Goal: Information Seeking & Learning: Learn about a topic

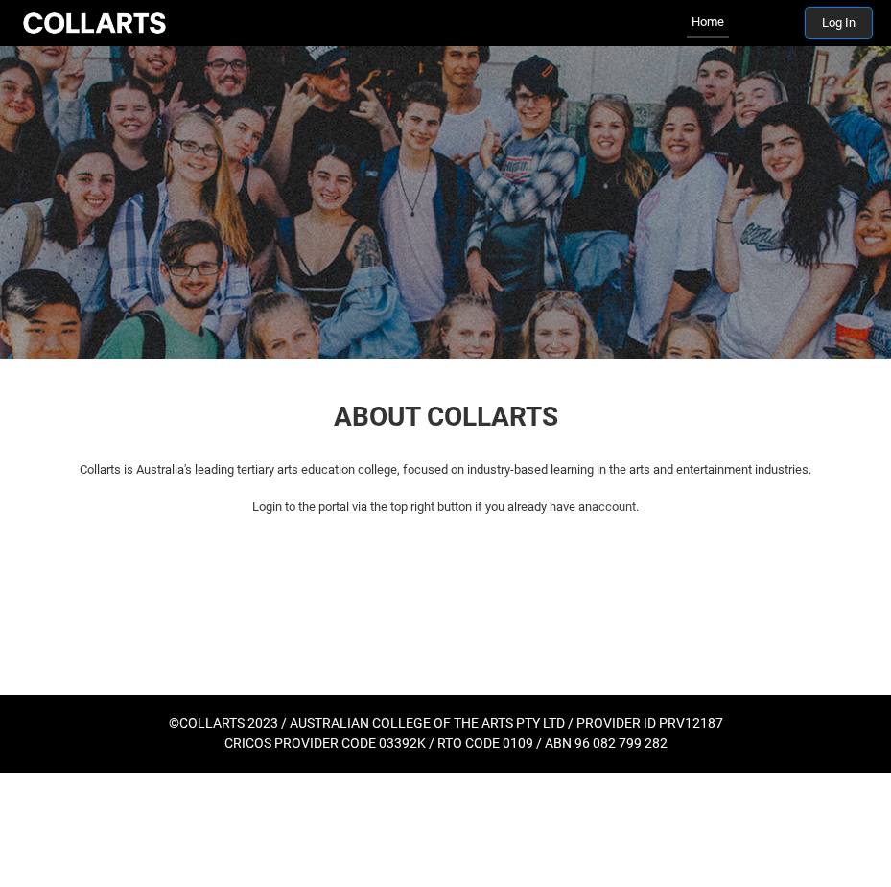
click at [825, 20] on button "Log In" at bounding box center [838, 23] width 66 height 31
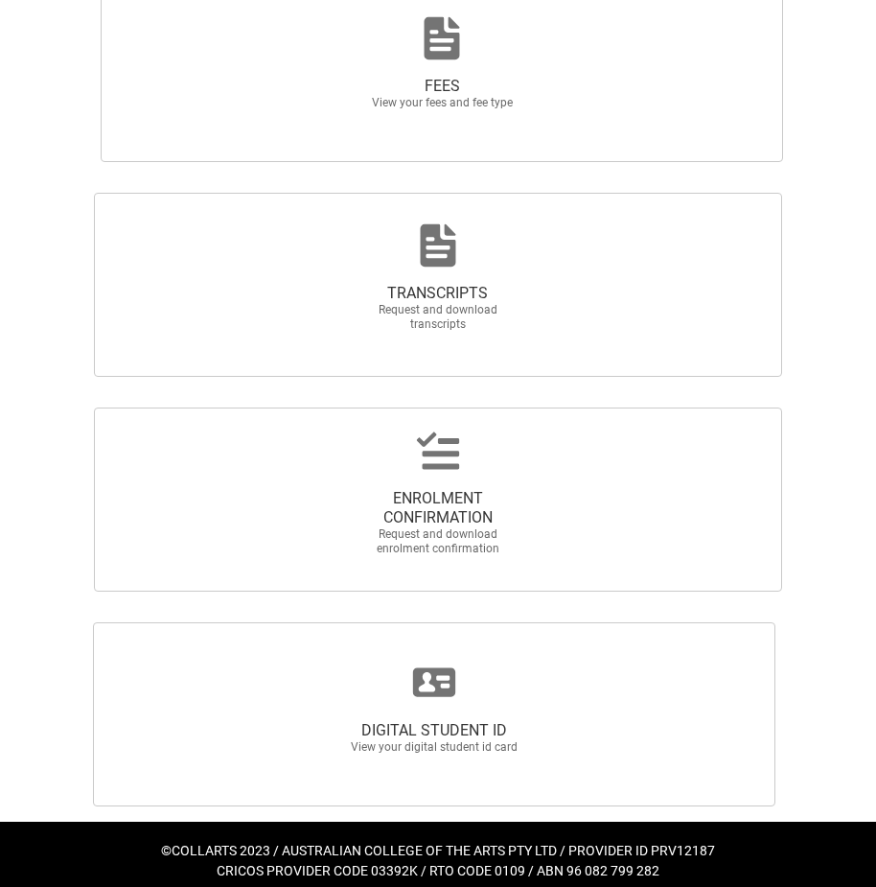
scroll to position [1440, 0]
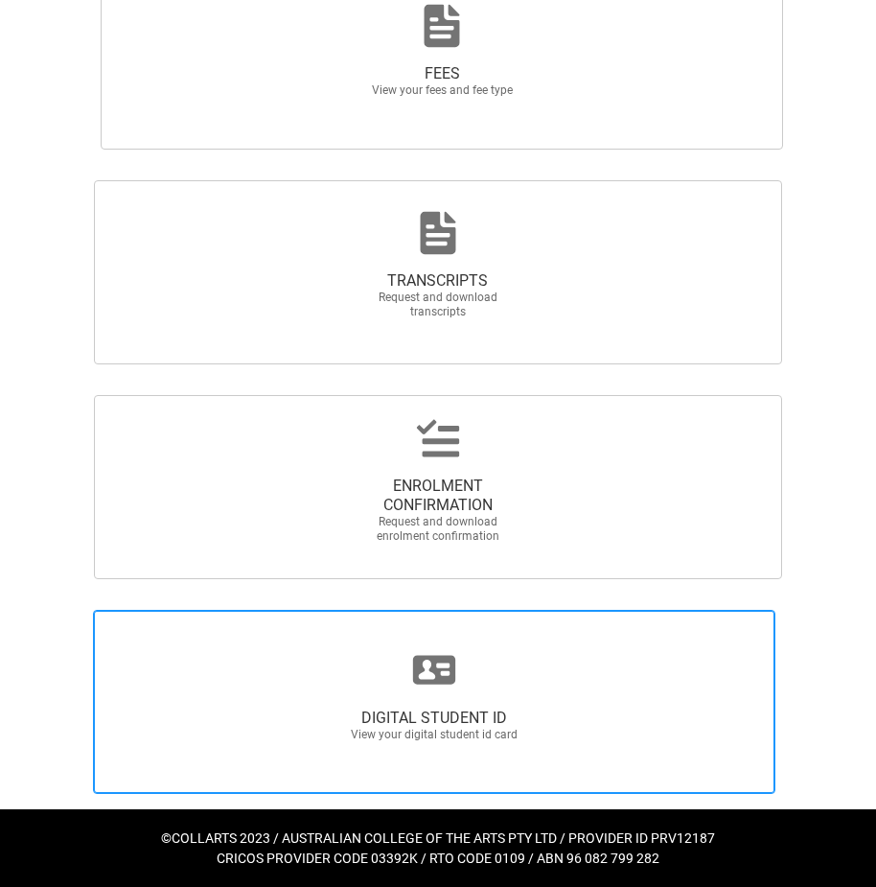
click at [272, 655] on span "DIGITAL STUDENT ID View your digital student id card" at bounding box center [434, 702] width 683 height 184
click at [8, 610] on input "DIGITAL STUDENT ID View your digital student id card" at bounding box center [7, 609] width 1 height 1
radio input "true"
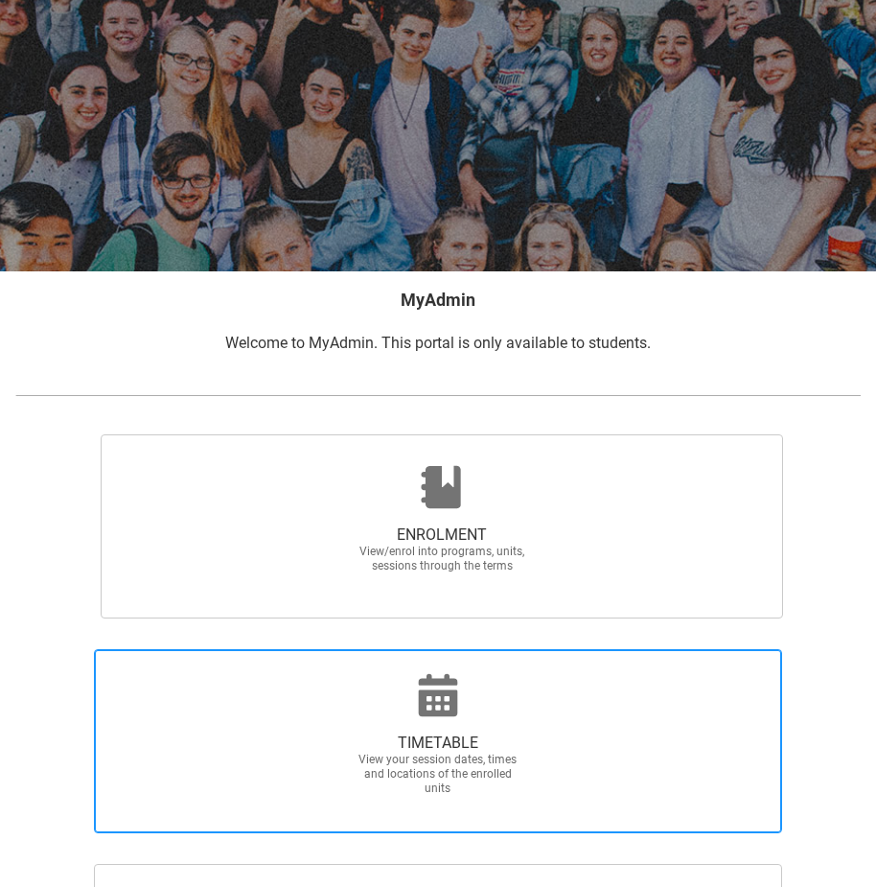
scroll to position [288, 0]
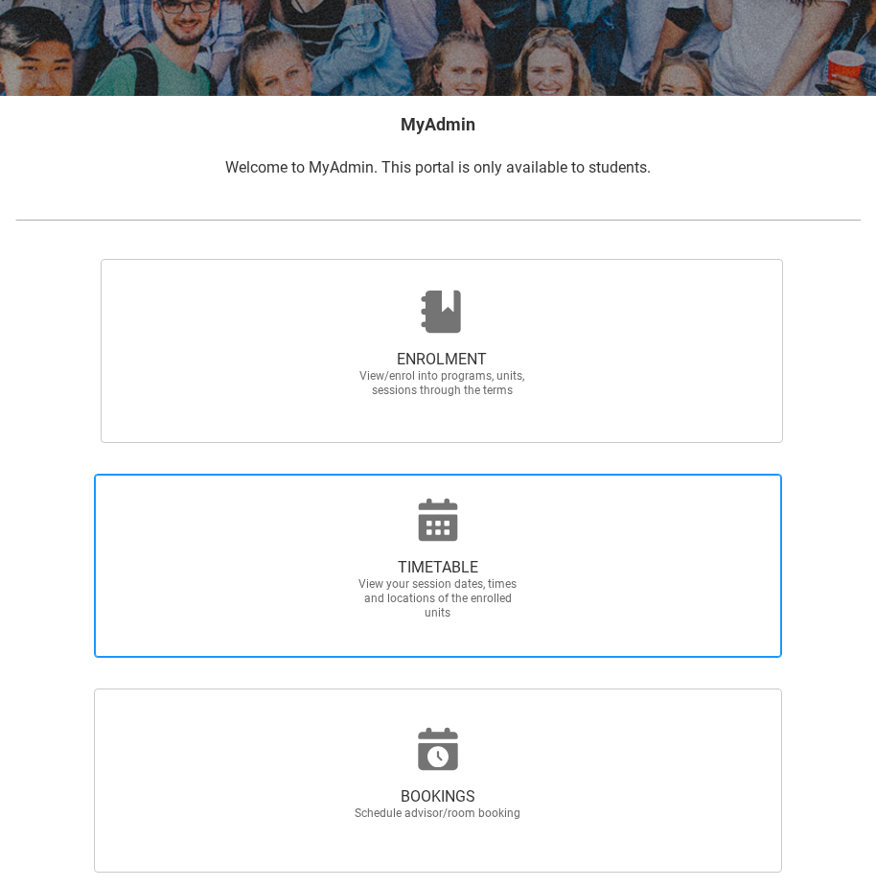
click at [494, 580] on span "View your session dates, times and locations of the enrolled units" at bounding box center [438, 598] width 169 height 43
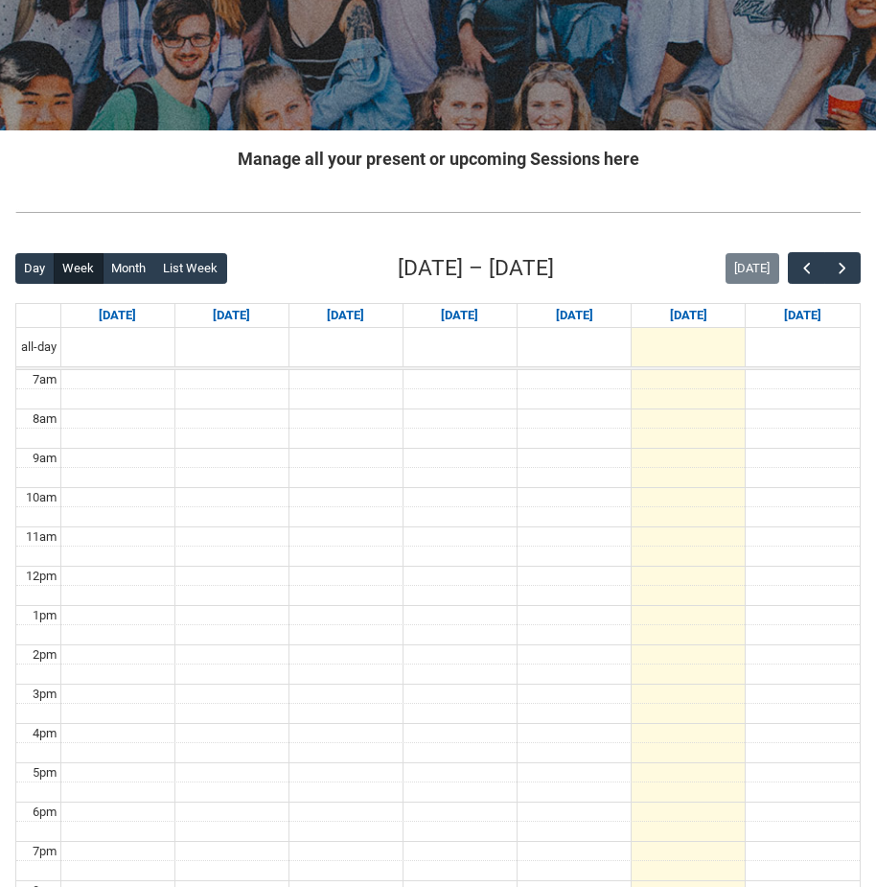
scroll to position [288, 0]
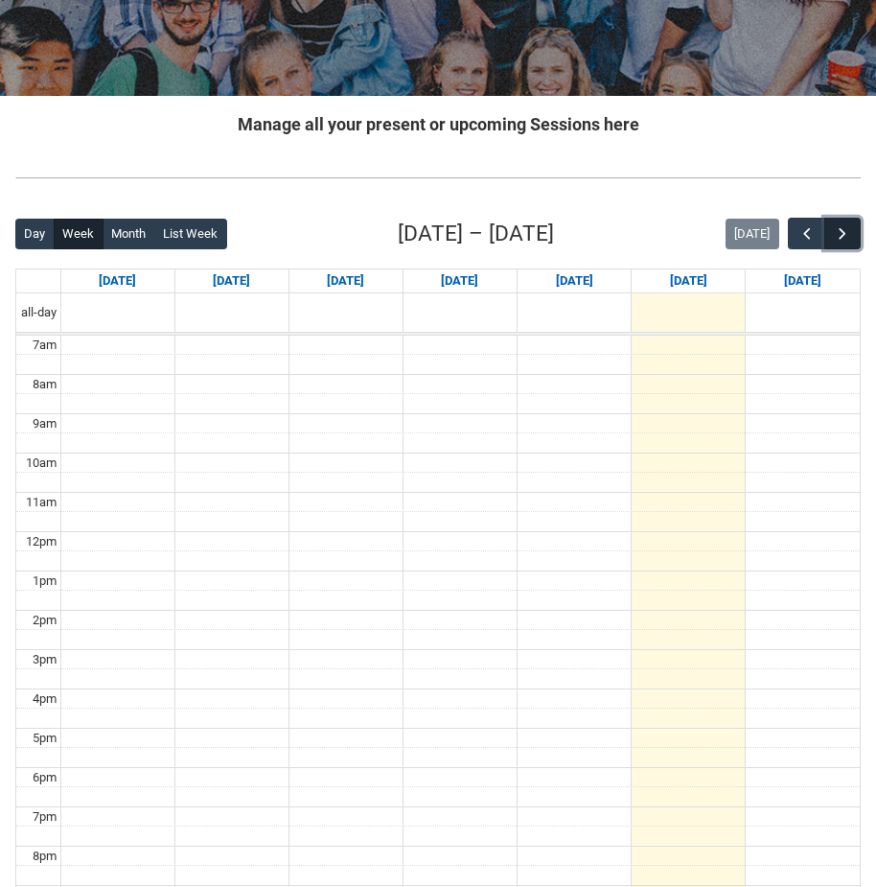
click at [852, 234] on button "button" at bounding box center [842, 234] width 36 height 32
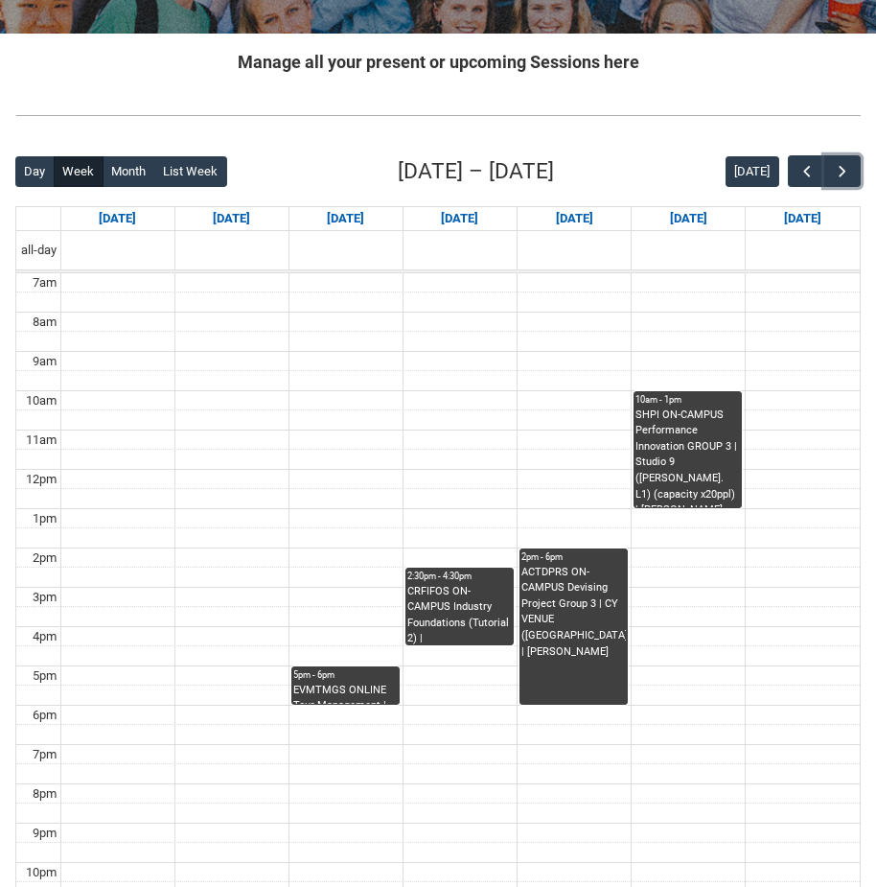
scroll to position [383, 0]
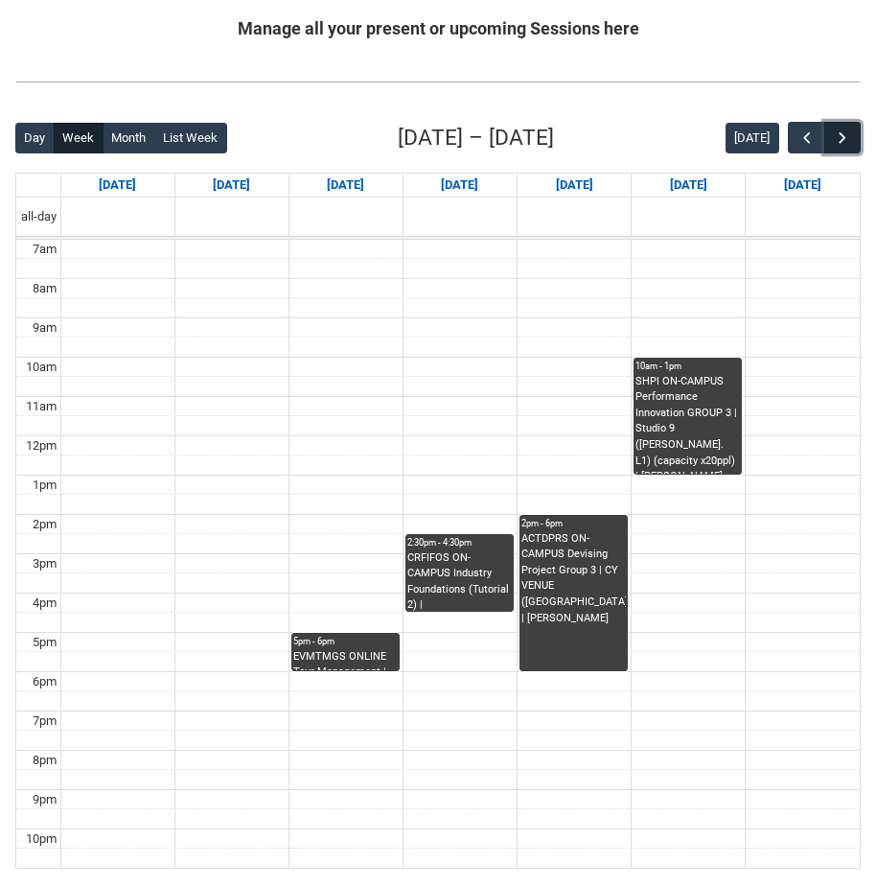
click at [859, 129] on button "button" at bounding box center [842, 138] width 36 height 32
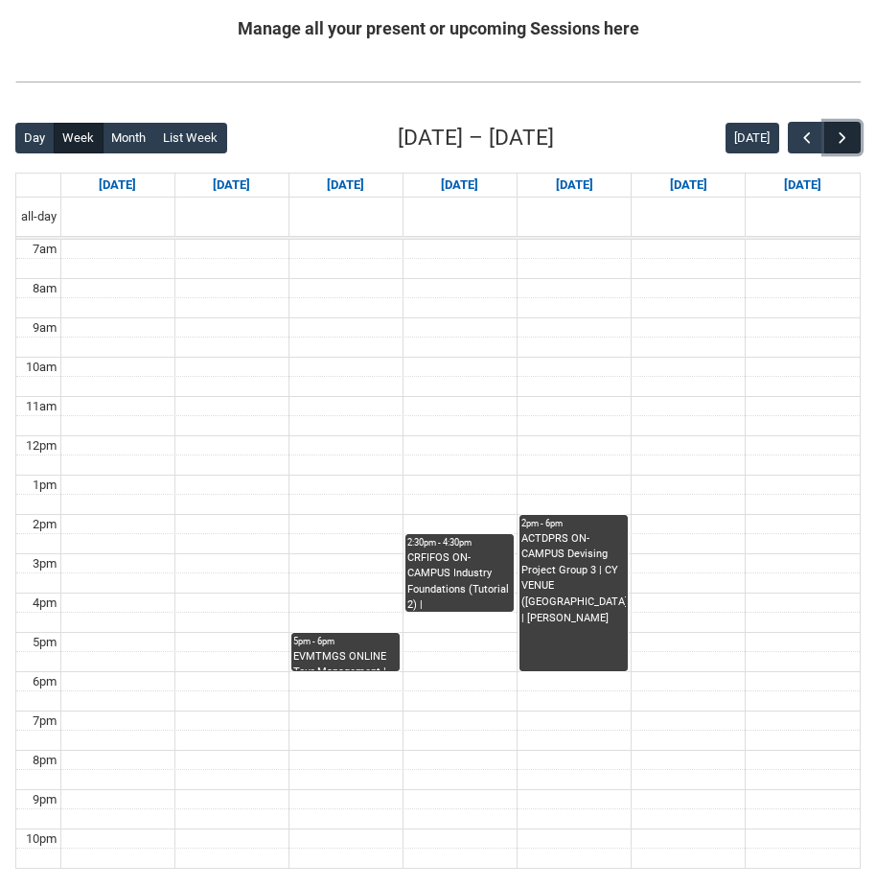
click at [851, 130] on span "button" at bounding box center [842, 137] width 19 height 19
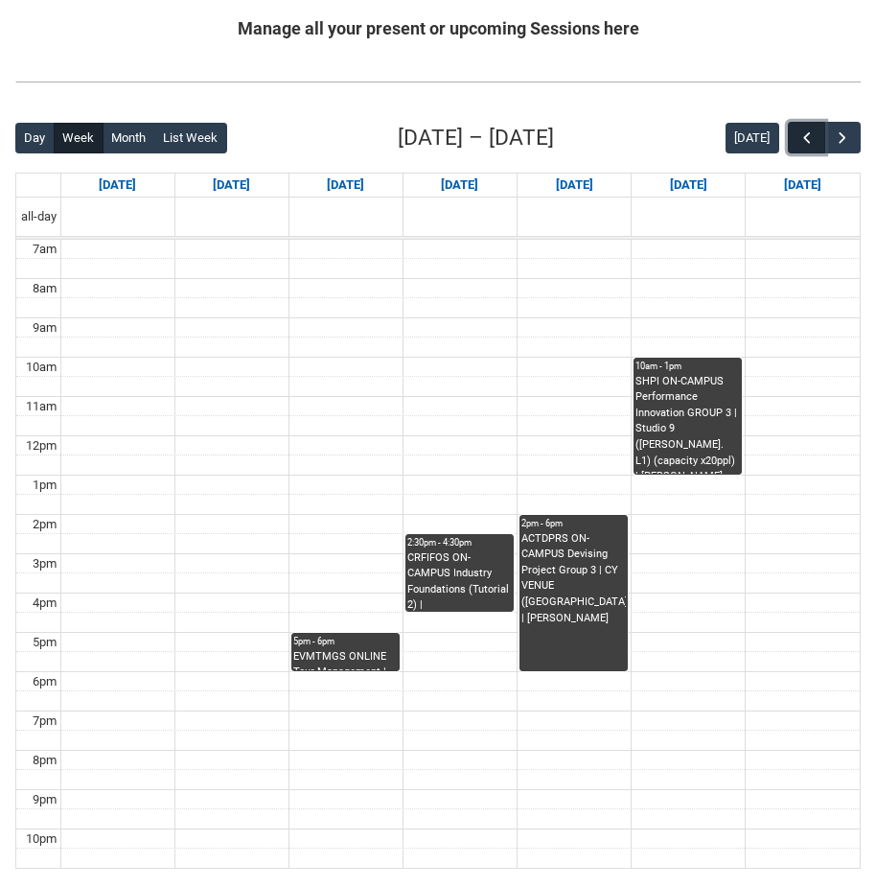
click at [791, 135] on button "button" at bounding box center [806, 138] width 36 height 32
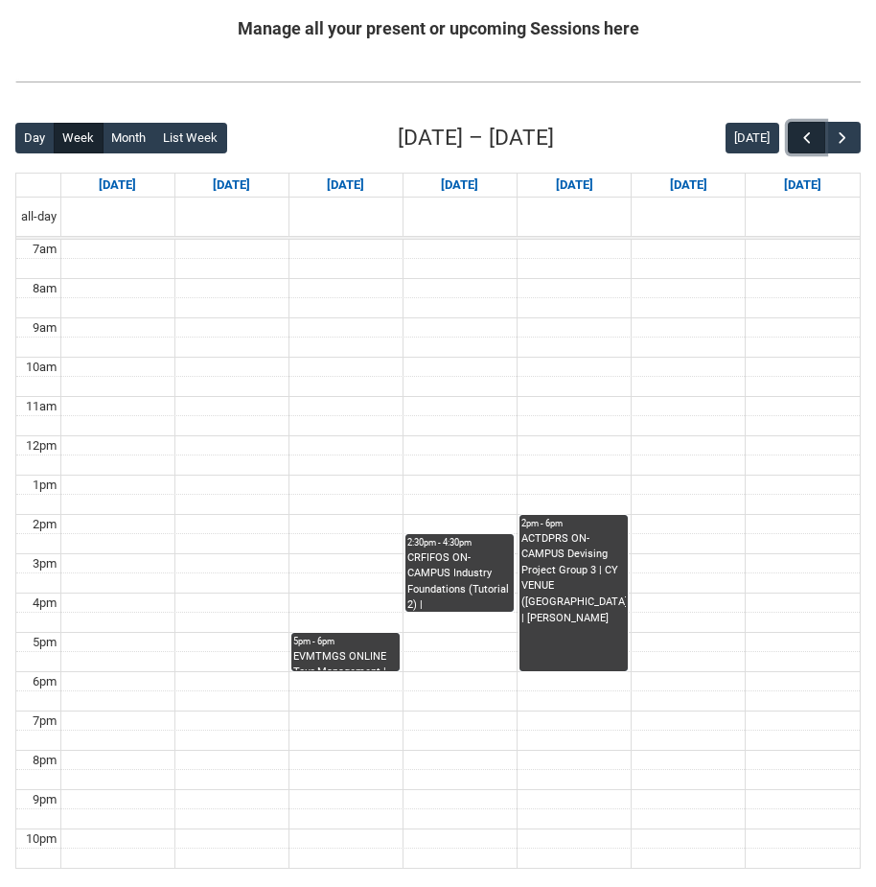
click at [795, 133] on button "button" at bounding box center [806, 138] width 36 height 32
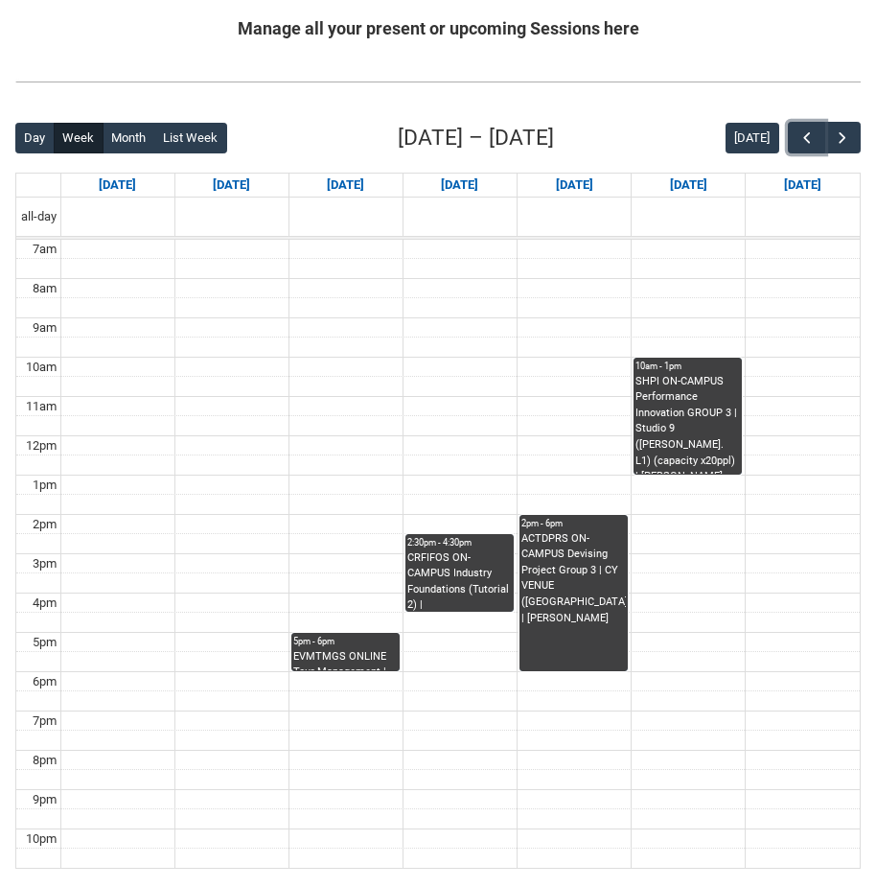
click at [498, 566] on div "CRFIFOS ON-CAMPUS Industry Foundations (Tutorial 2) | Room 103 (Wellington St.)…" at bounding box center [459, 580] width 104 height 60
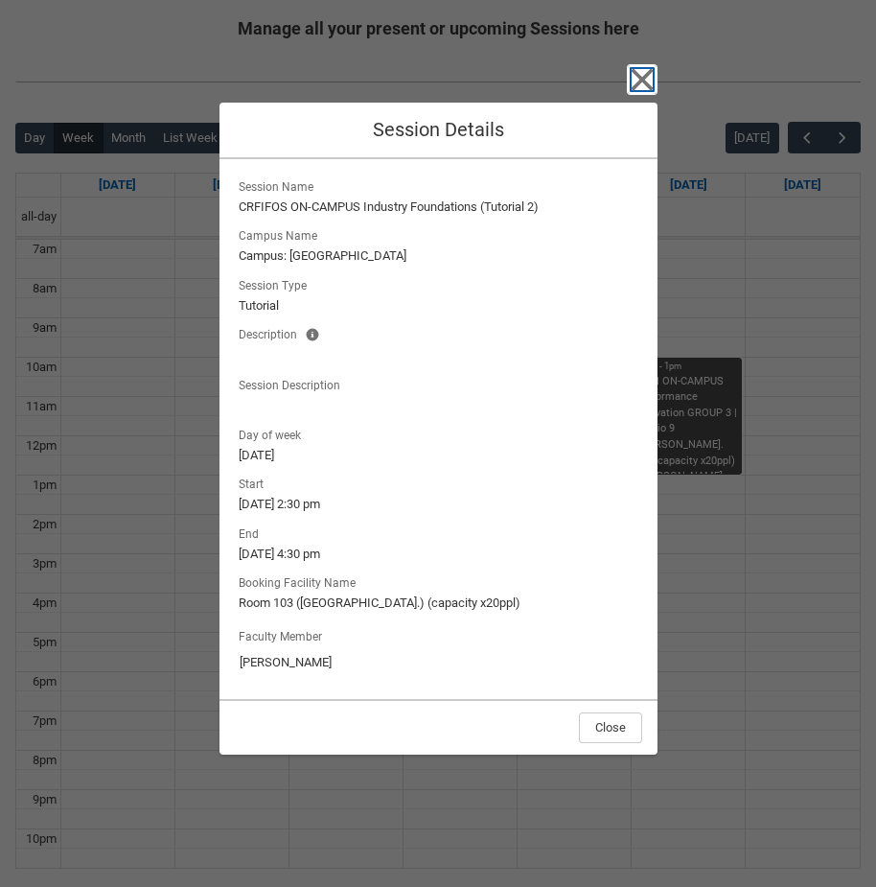
click at [656, 75] on icon "button" at bounding box center [642, 79] width 31 height 31
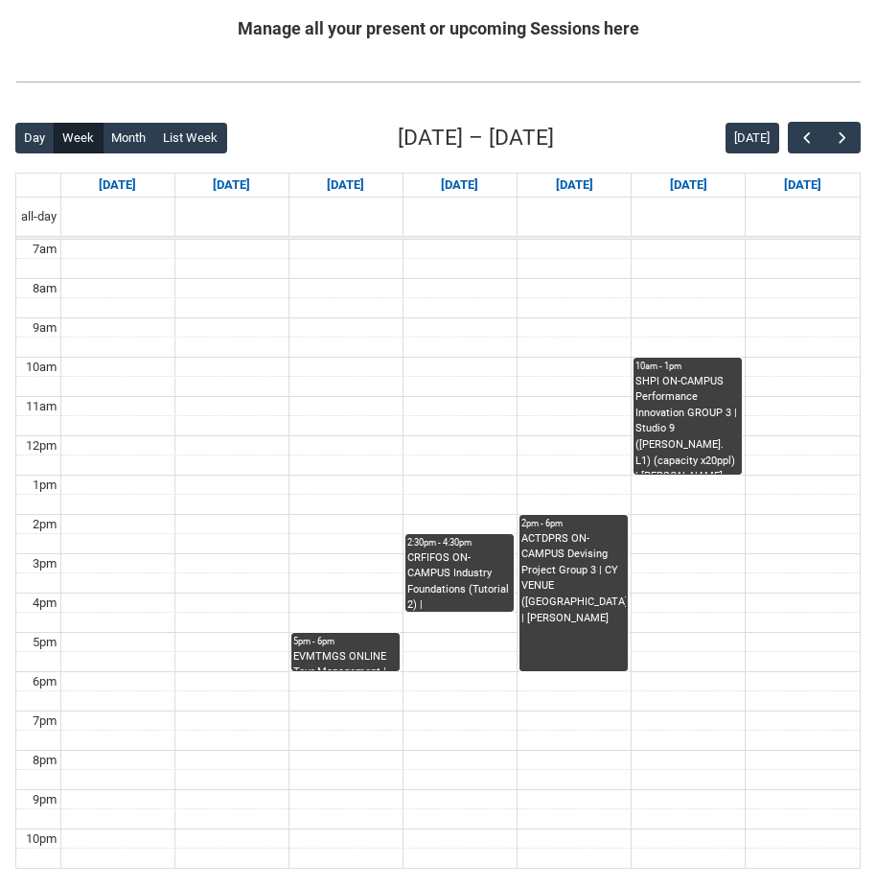
click at [495, 606] on div "CRFIFOS ON-CAMPUS Industry Foundations (Tutorial 2) | Room 103 (Wellington St.)…" at bounding box center [459, 580] width 104 height 60
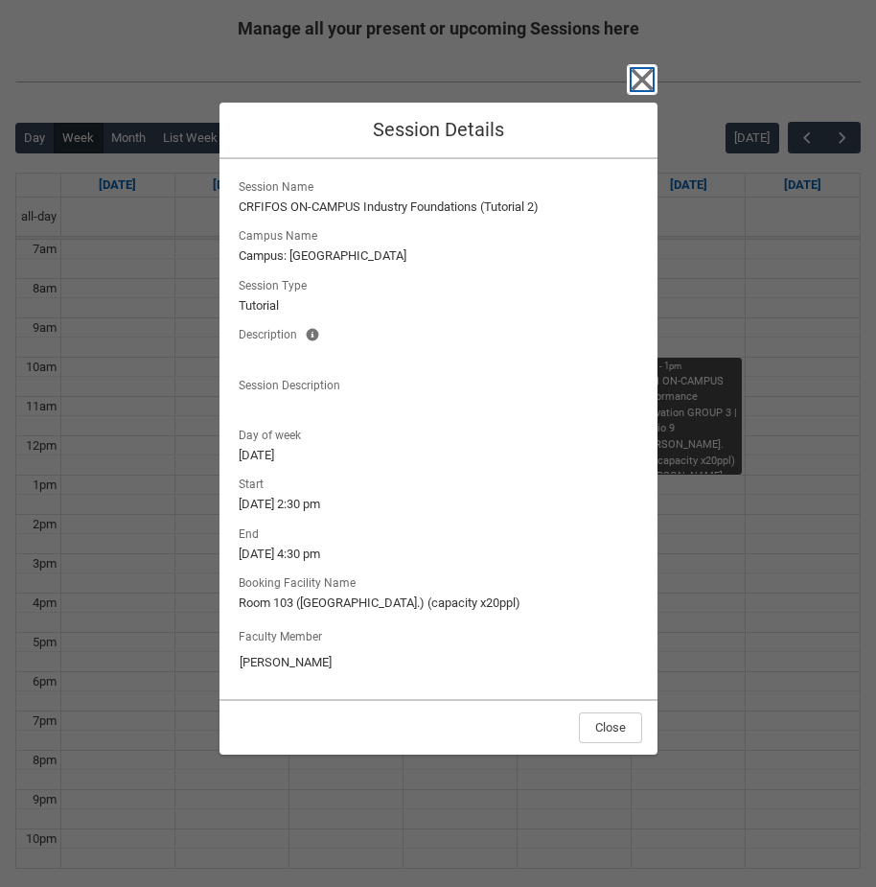
click at [648, 73] on icon "button" at bounding box center [642, 79] width 22 height 22
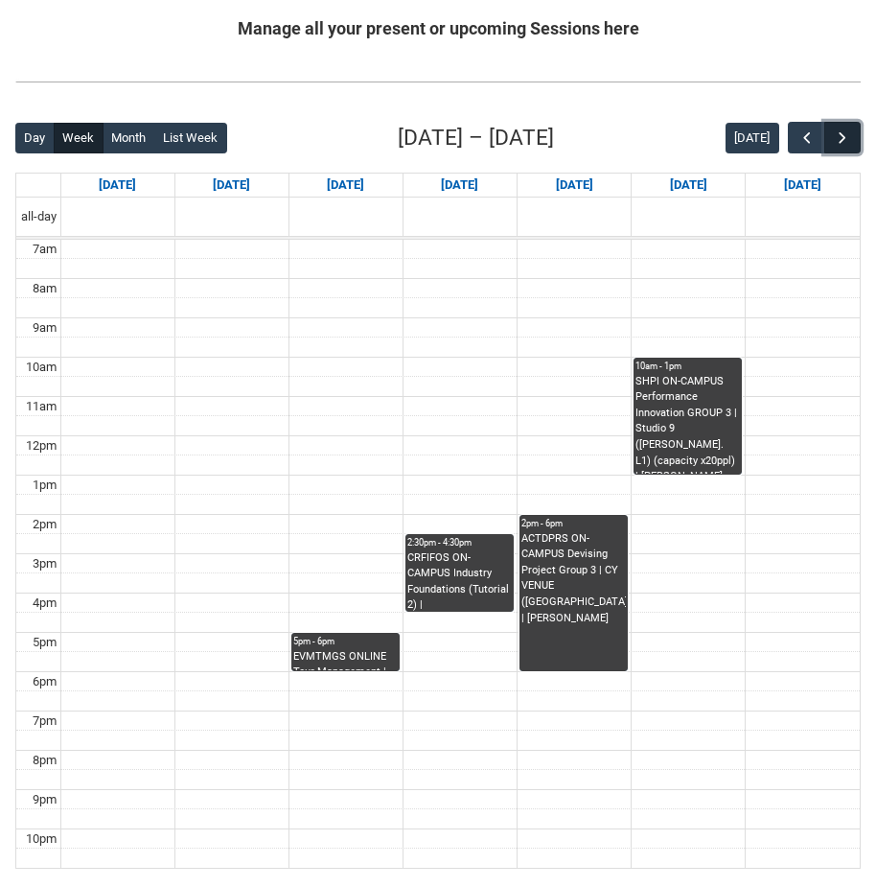
click at [839, 143] on span "button" at bounding box center [842, 137] width 19 height 19
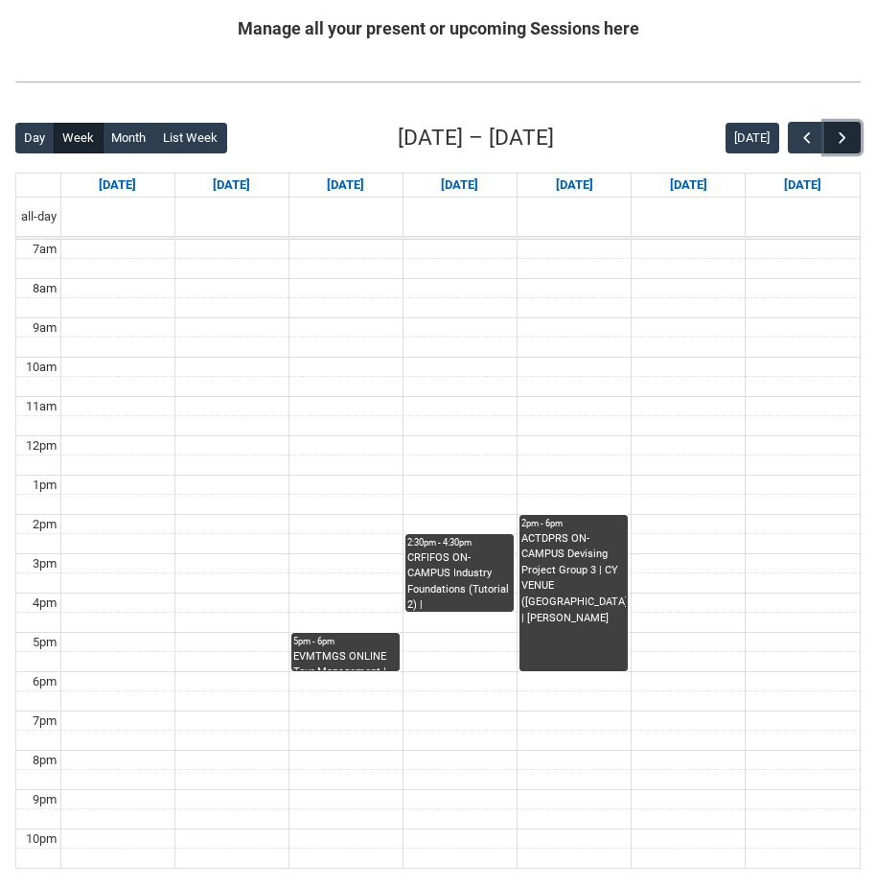
click at [839, 143] on span "button" at bounding box center [842, 137] width 19 height 19
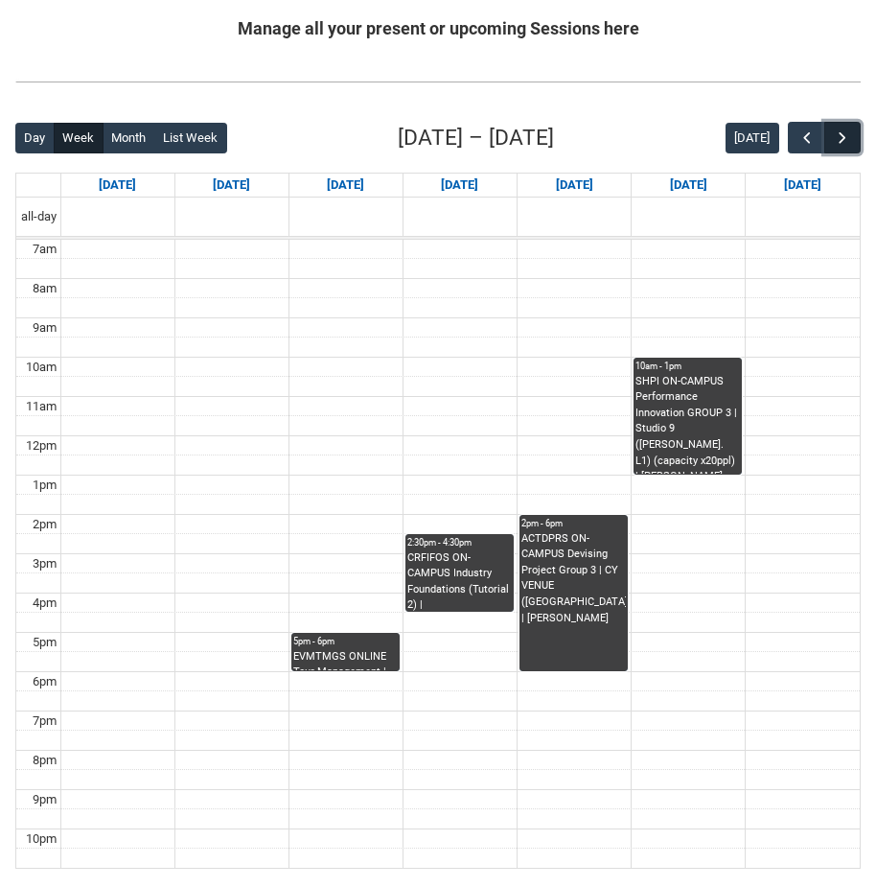
click at [839, 143] on span "button" at bounding box center [842, 137] width 19 height 19
click at [802, 139] on span "button" at bounding box center [807, 137] width 19 height 19
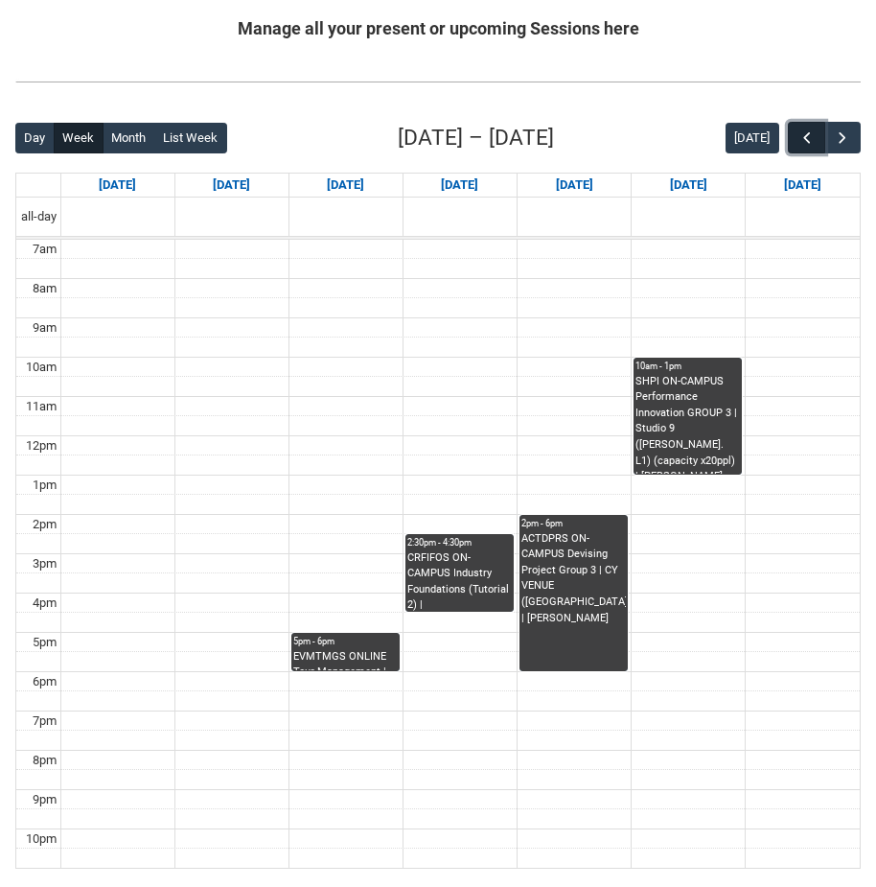
click at [802, 139] on span "button" at bounding box center [807, 137] width 19 height 19
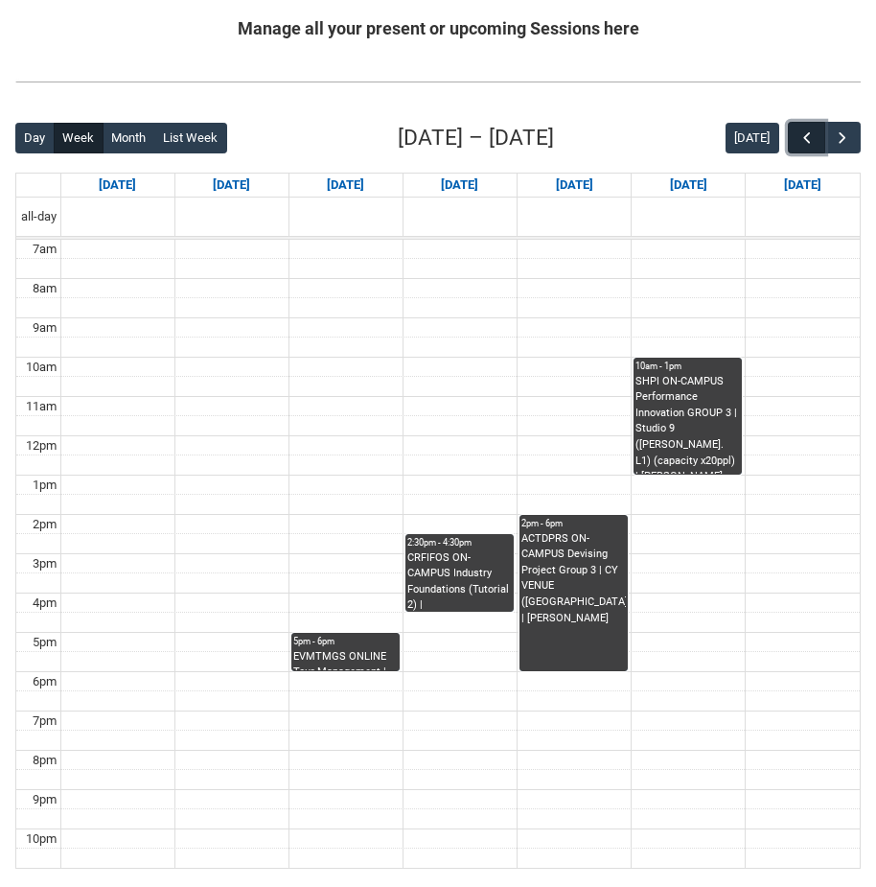
click at [807, 138] on span "button" at bounding box center [807, 137] width 19 height 19
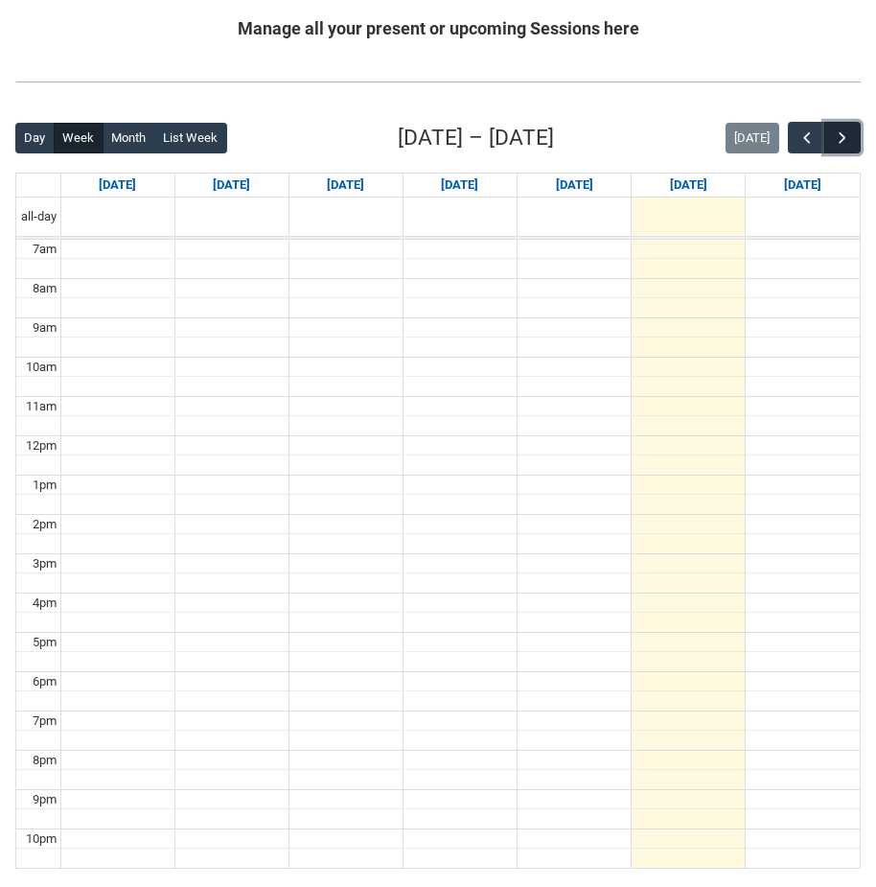
click at [854, 140] on button "button" at bounding box center [842, 138] width 36 height 32
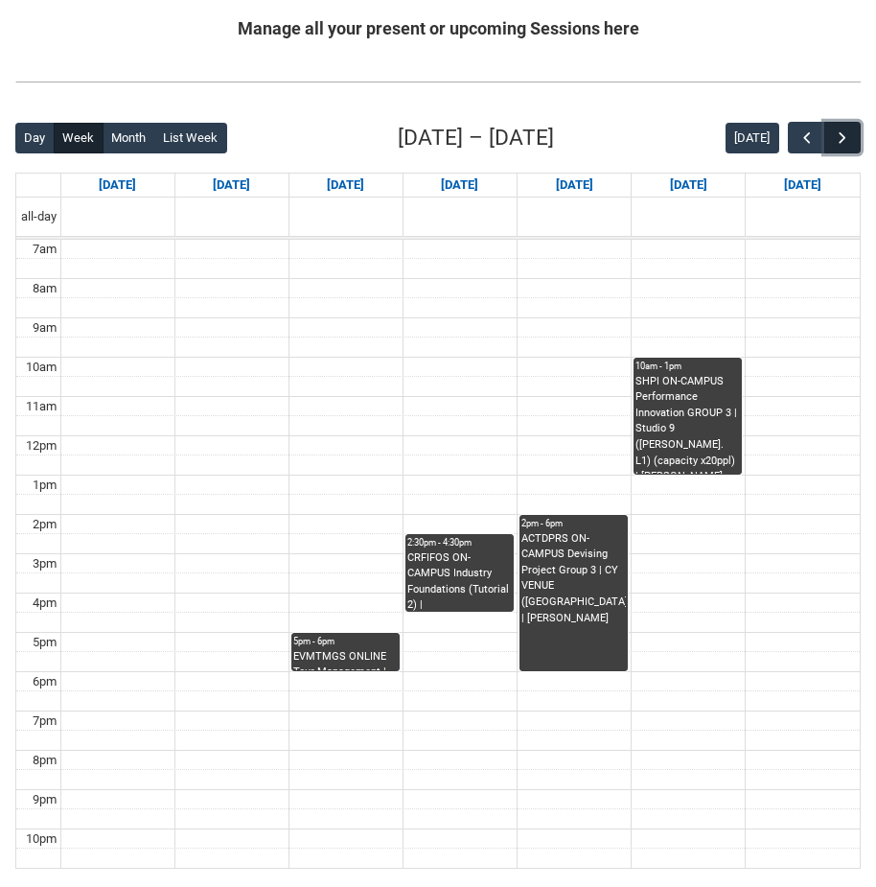
click at [829, 133] on button "button" at bounding box center [842, 138] width 36 height 32
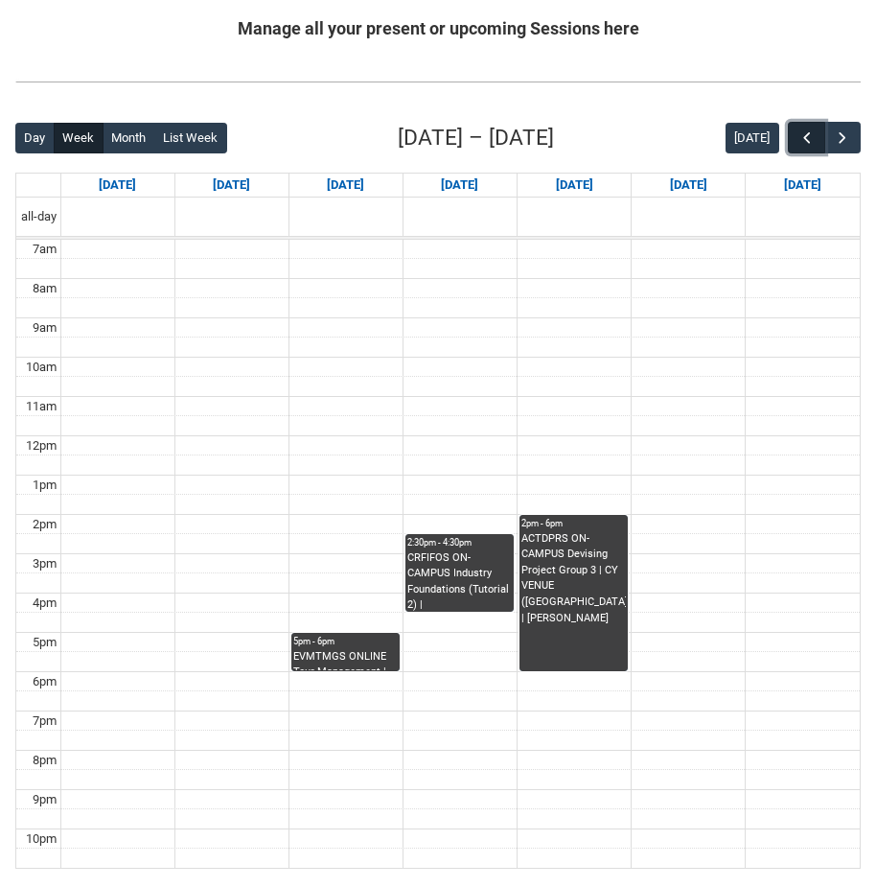
click at [808, 135] on span "button" at bounding box center [807, 137] width 19 height 19
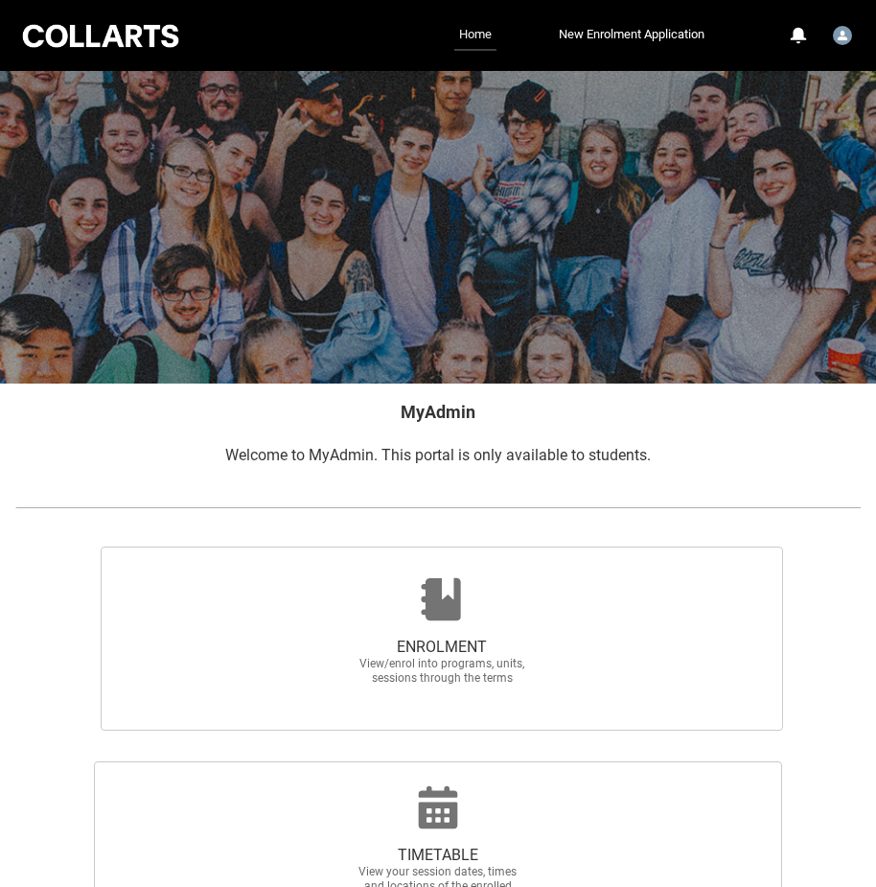
click at [457, 39] on link "Home" at bounding box center [475, 35] width 42 height 31
click at [135, 30] on div at bounding box center [100, 36] width 163 height 30
click at [112, 41] on div at bounding box center [100, 36] width 163 height 30
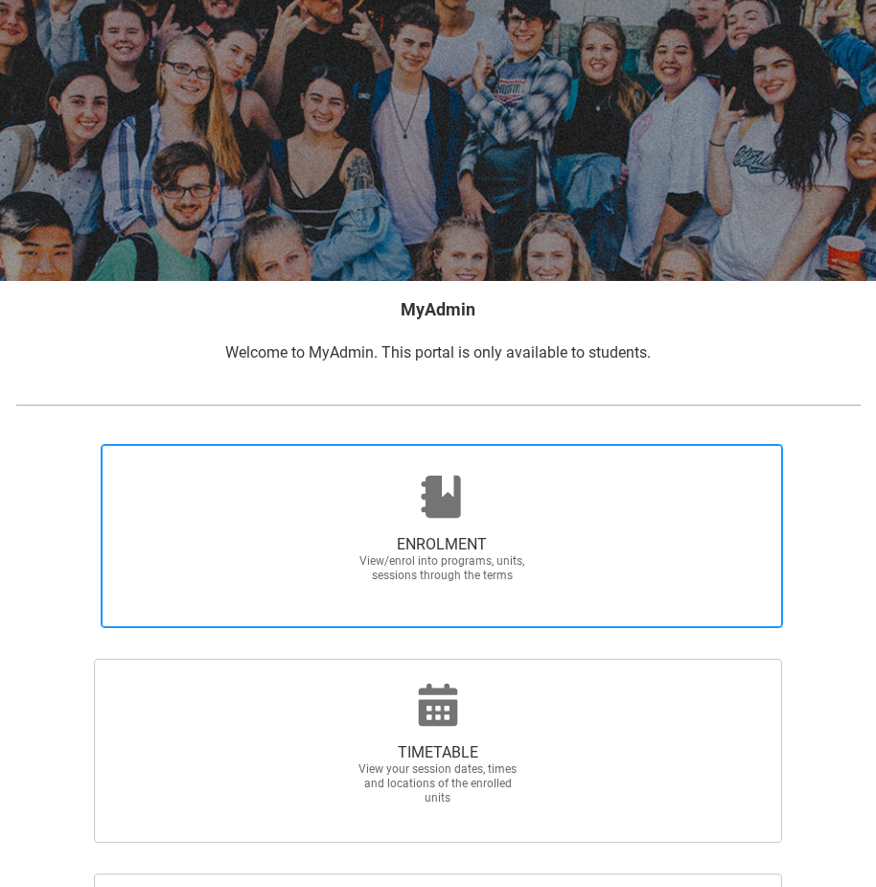
scroll to position [98, 0]
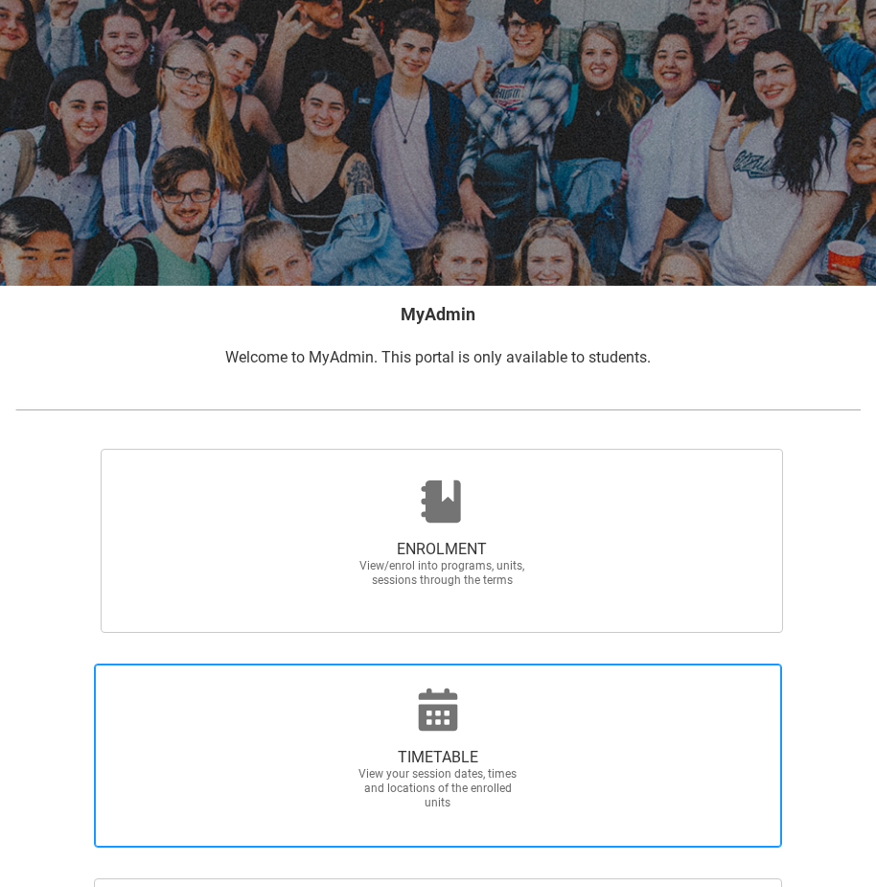
click at [655, 678] on span "TIMETABLE View your session dates, times and locations of the enrolled units" at bounding box center [438, 755] width 688 height 184
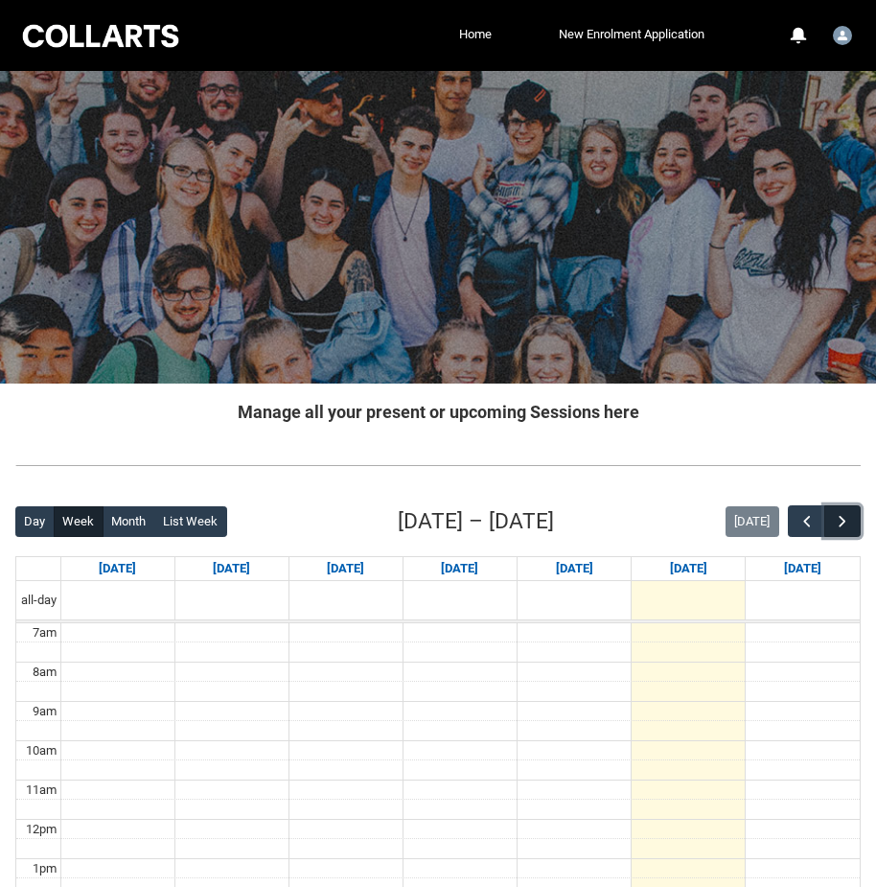
click at [834, 507] on button "button" at bounding box center [842, 521] width 36 height 32
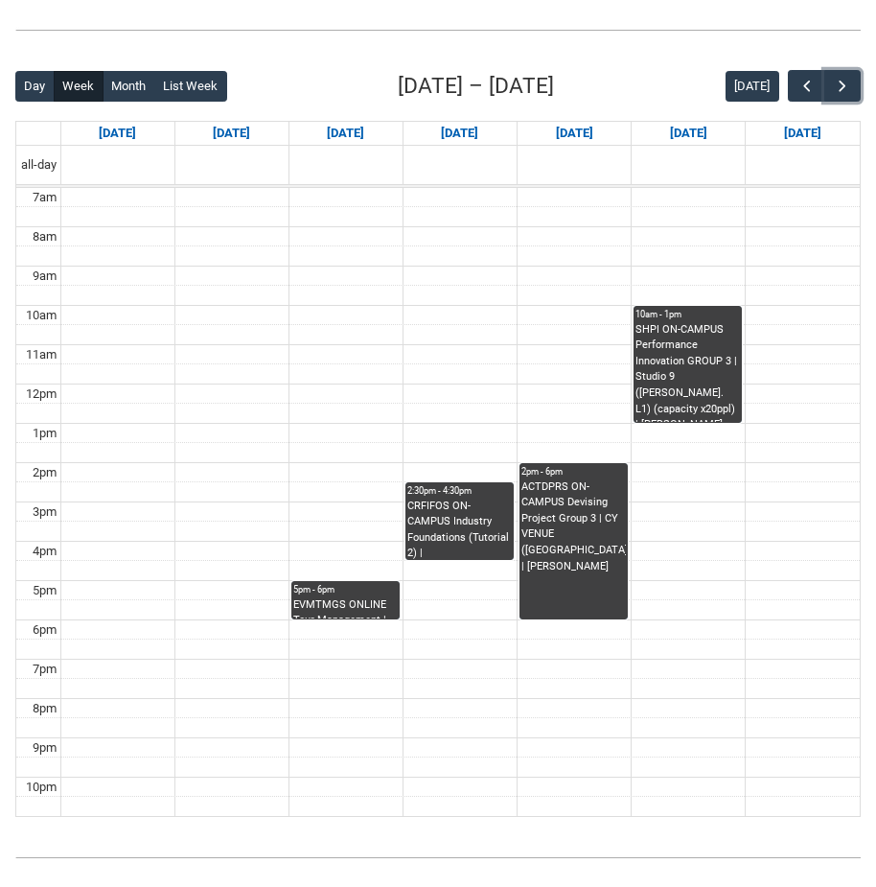
scroll to position [479, 0]
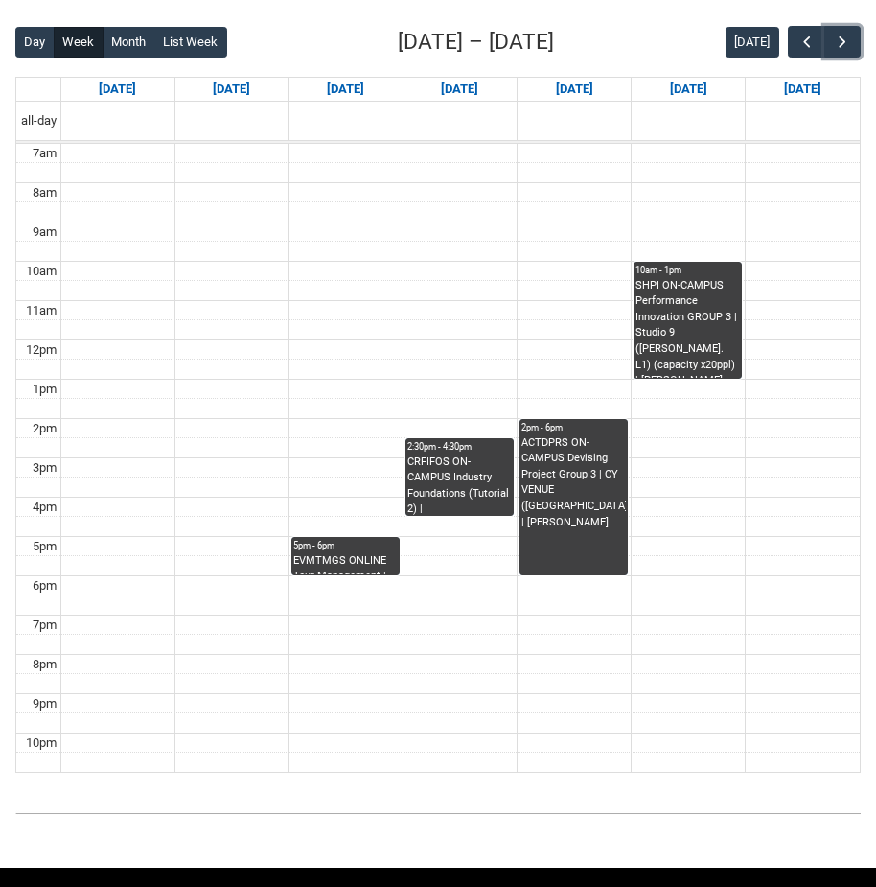
click at [392, 556] on div "EVMTMGS ONLINE Tour Management | Online | Kathryn Richards" at bounding box center [345, 563] width 104 height 21
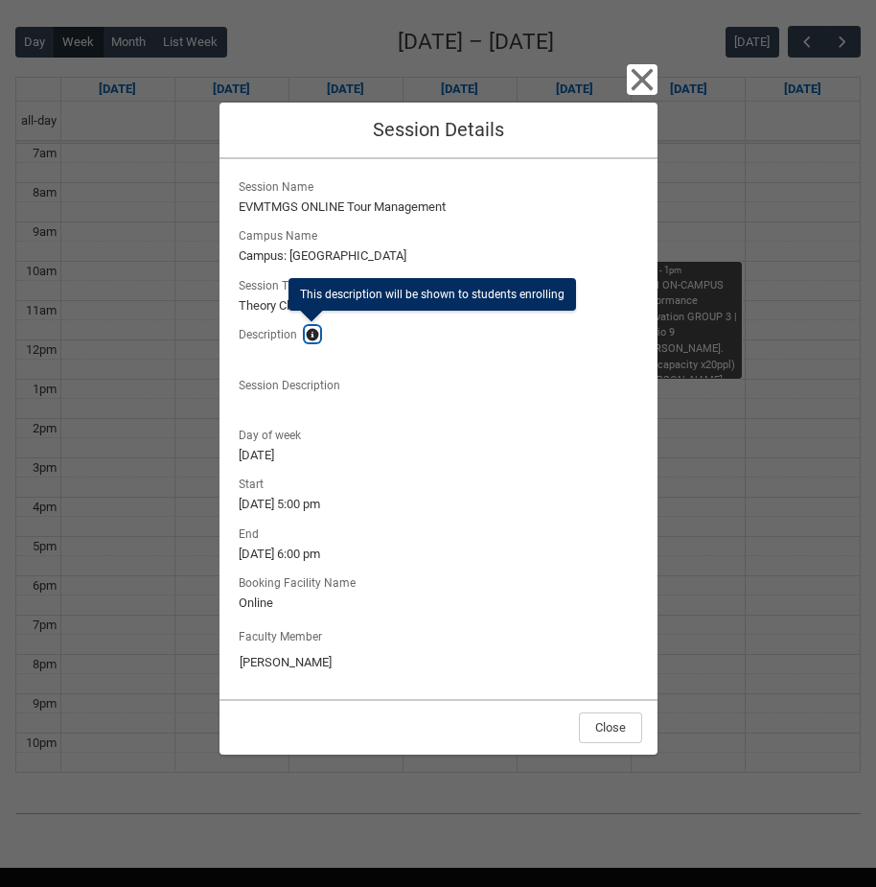
click at [310, 336] on lightning-primitive-icon "button" at bounding box center [312, 334] width 13 height 14
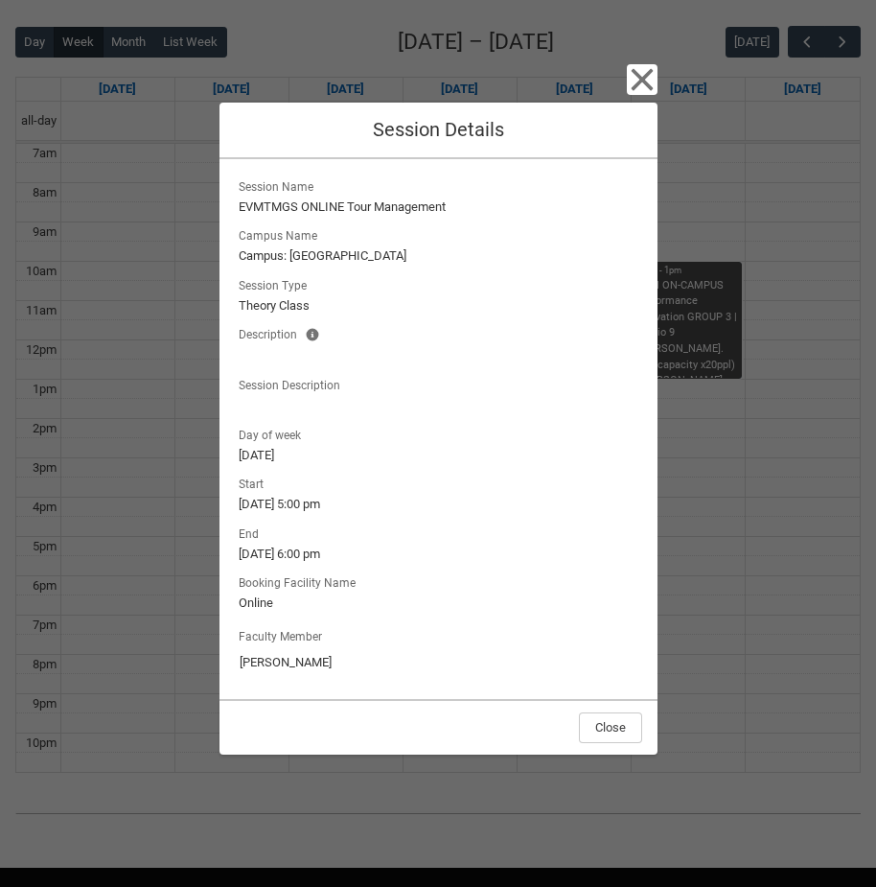
click at [432, 410] on div at bounding box center [439, 405] width 400 height 19
click at [627, 729] on button "Close" at bounding box center [610, 727] width 63 height 31
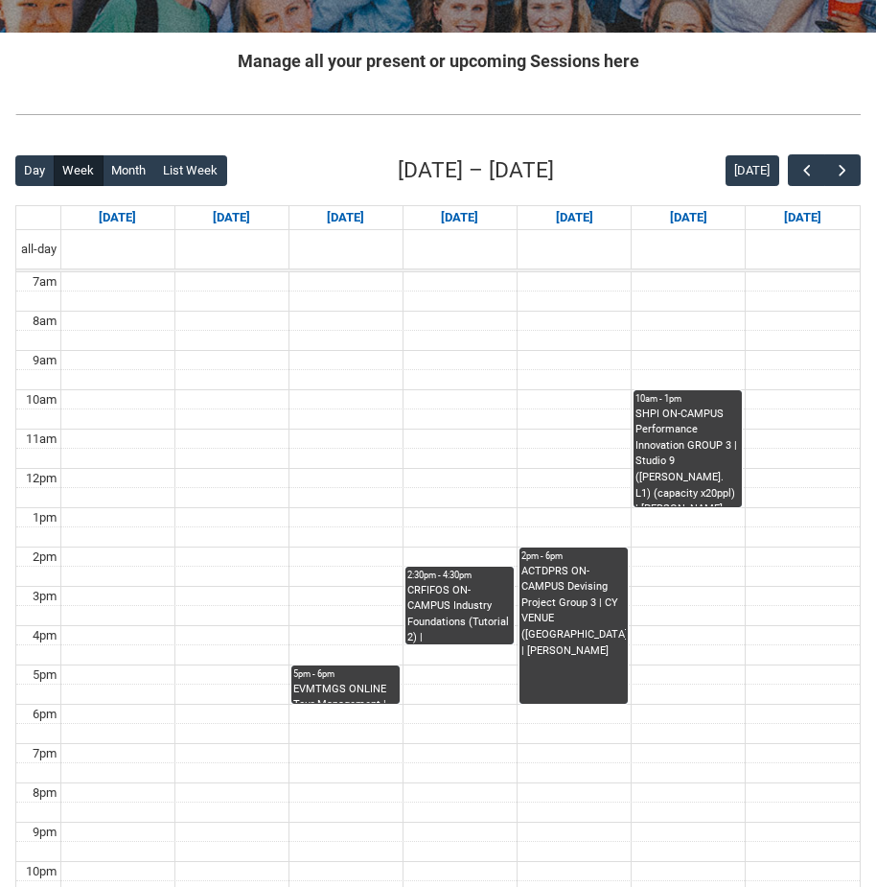
scroll to position [0, 0]
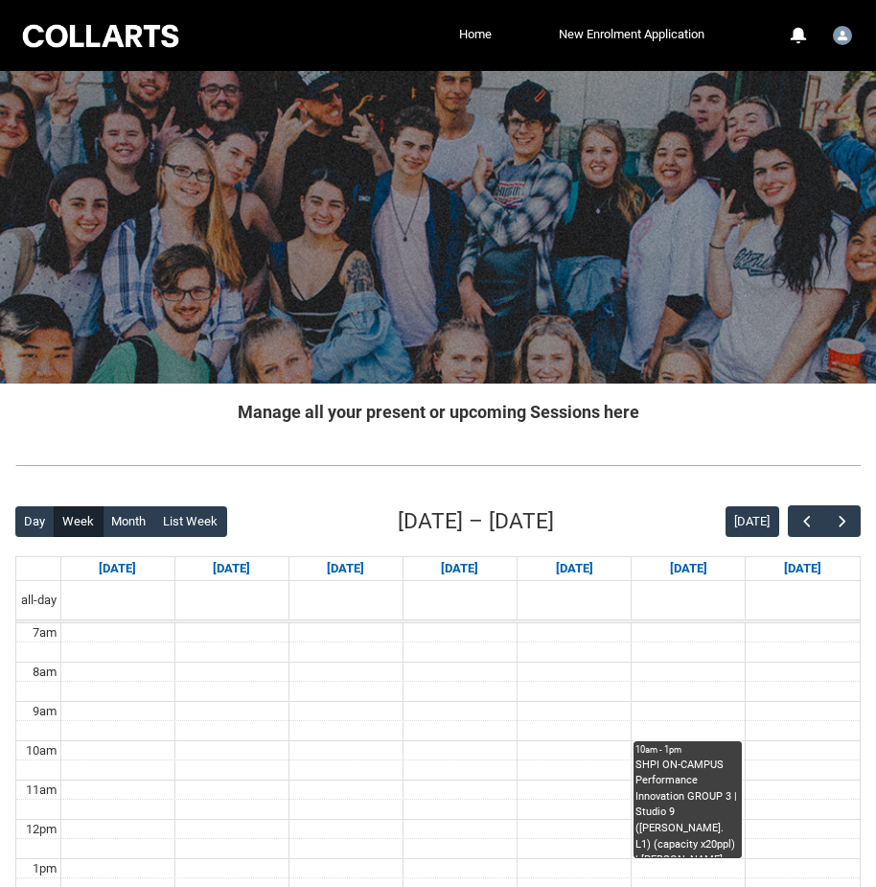
click at [132, 45] on div at bounding box center [100, 36] width 163 height 30
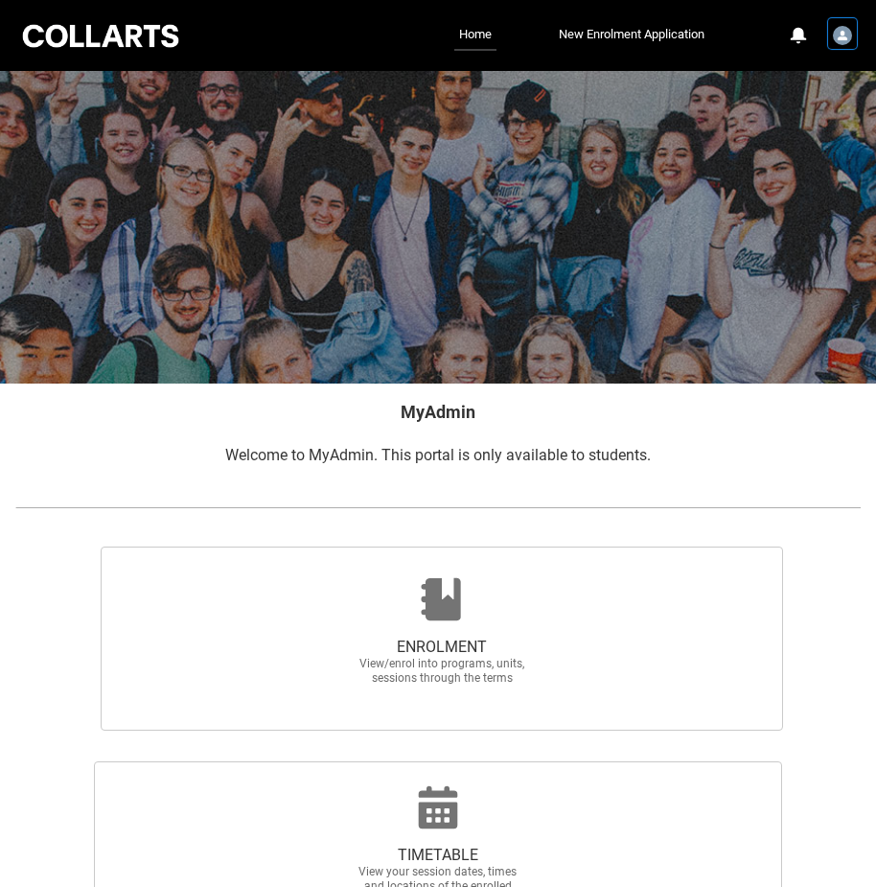
click at [835, 37] on img "User Profile Student.cjewell.20230398" at bounding box center [842, 35] width 19 height 19
click at [812, 77] on link "Profile" at bounding box center [811, 81] width 90 height 33
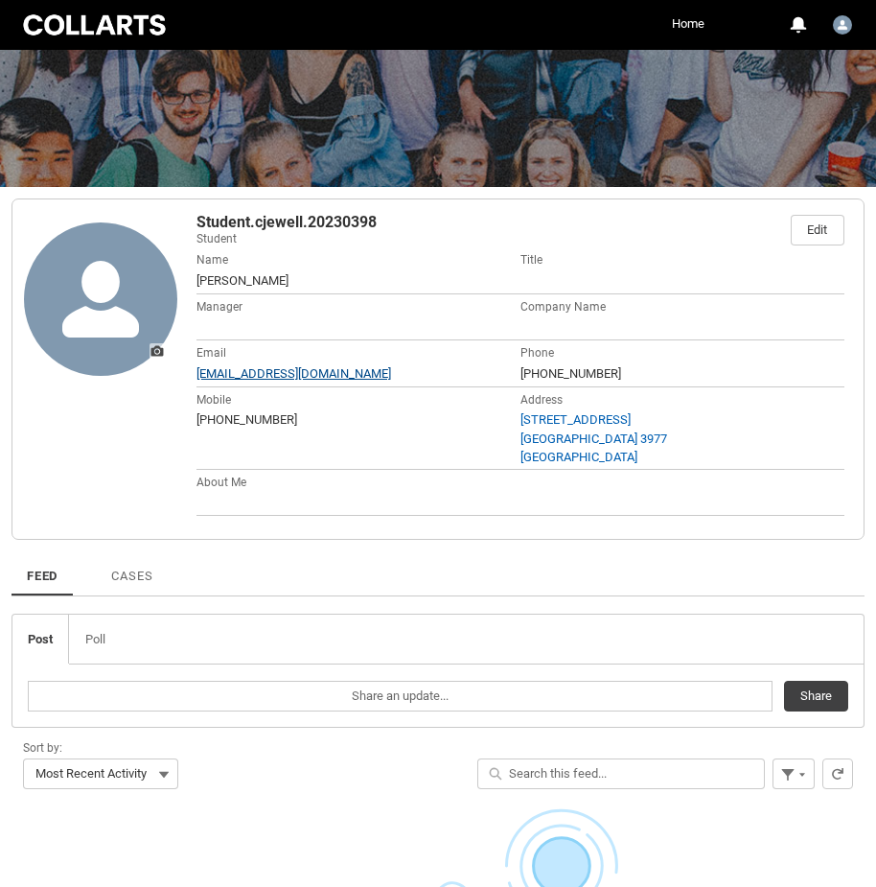
scroll to position [383, 0]
